Goal: Task Accomplishment & Management: Manage account settings

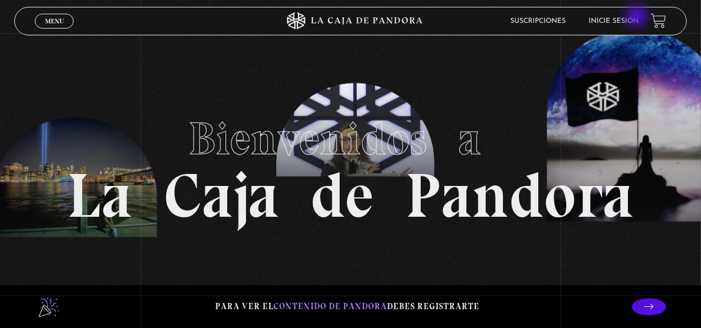
click at [638, 18] on link "Inicie sesión" at bounding box center [614, 21] width 50 height 7
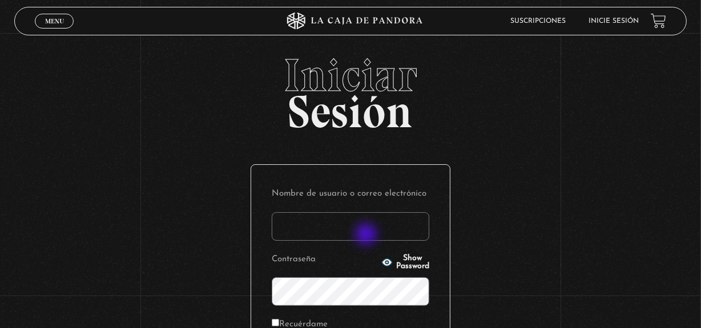
click at [367, 235] on input "Nombre de usuario o correo electrónico" at bounding box center [351, 226] width 158 height 29
type input "[EMAIL_ADDRESS][DOMAIN_NAME]"
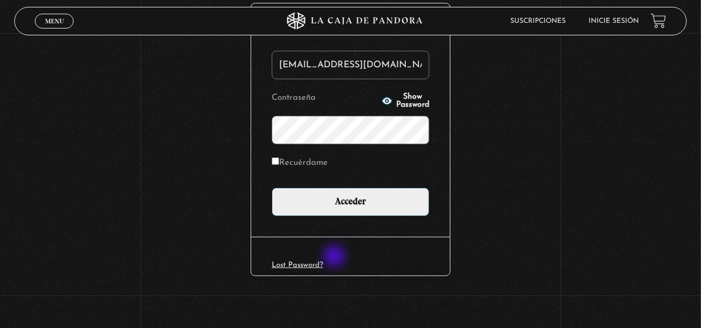
scroll to position [166, 0]
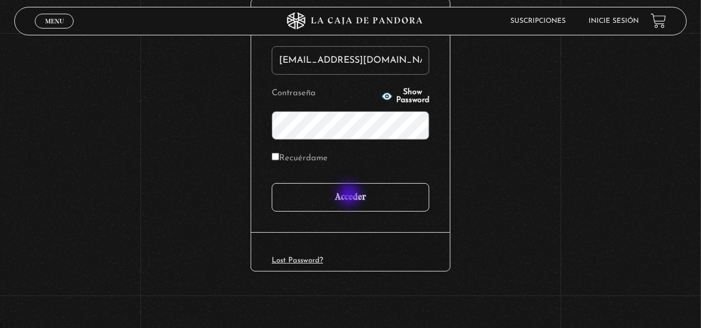
click at [351, 196] on input "Acceder" at bounding box center [351, 197] width 158 height 29
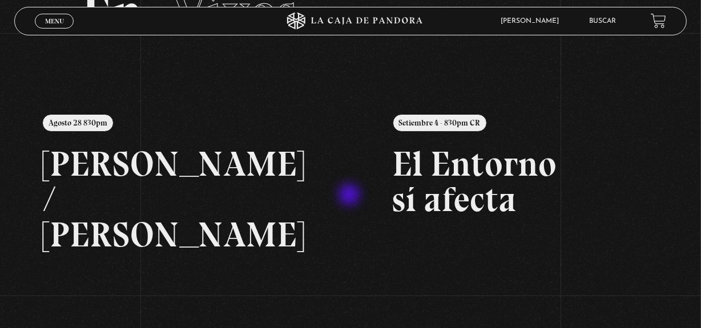
scroll to position [103, 0]
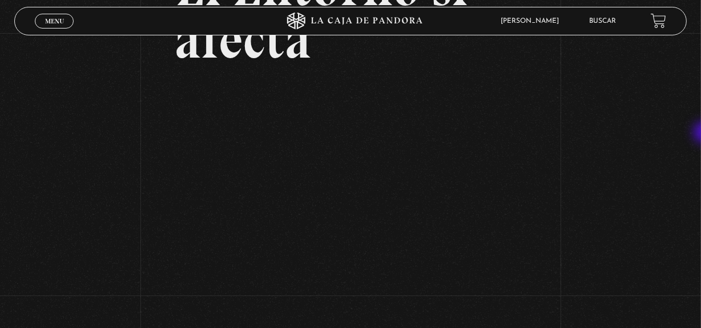
scroll to position [128, 0]
